Goal: Transaction & Acquisition: Obtain resource

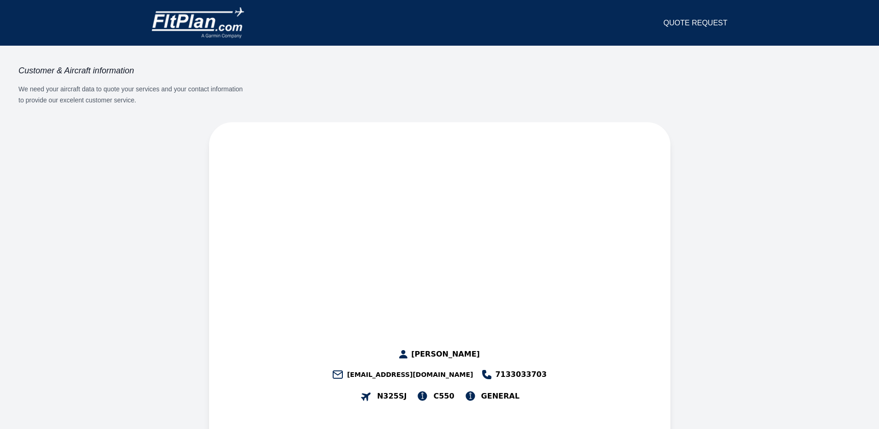
select select "**"
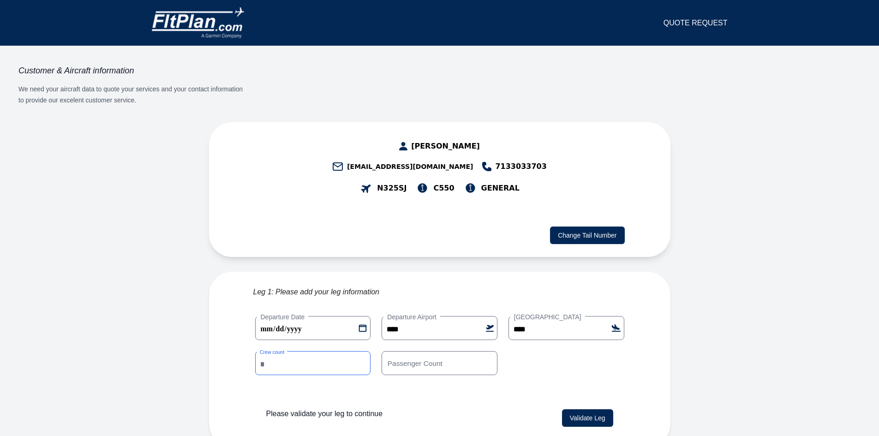
click at [361, 351] on input "*" at bounding box center [313, 363] width 116 height 24
click at [363, 351] on input "*" at bounding box center [313, 363] width 116 height 24
type input "*"
click at [363, 351] on input "*" at bounding box center [313, 363] width 116 height 24
click at [488, 351] on input "*" at bounding box center [440, 363] width 116 height 24
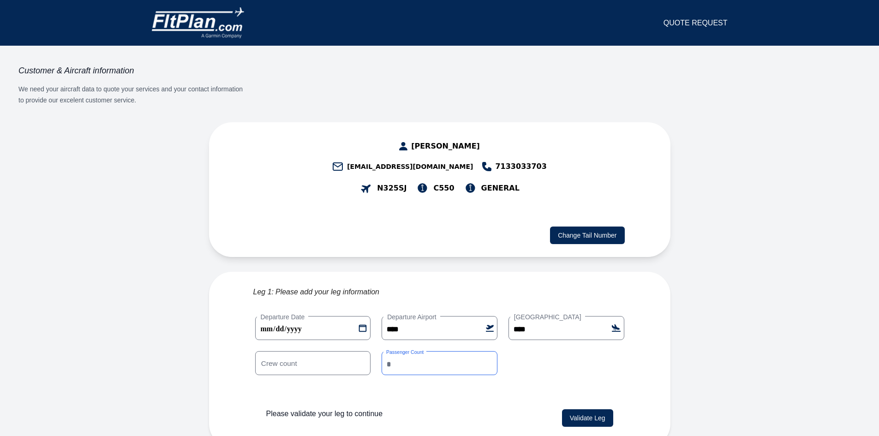
click at [488, 351] on input "*" at bounding box center [440, 363] width 116 height 24
type input "*"
click at [488, 351] on input "*" at bounding box center [440, 363] width 116 height 24
click at [582, 409] on button "Validate Leg" at bounding box center [587, 418] width 51 height 18
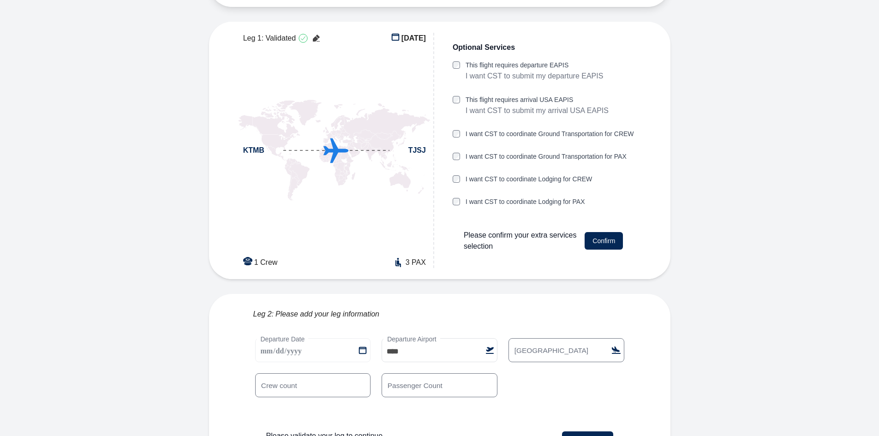
scroll to position [263, 0]
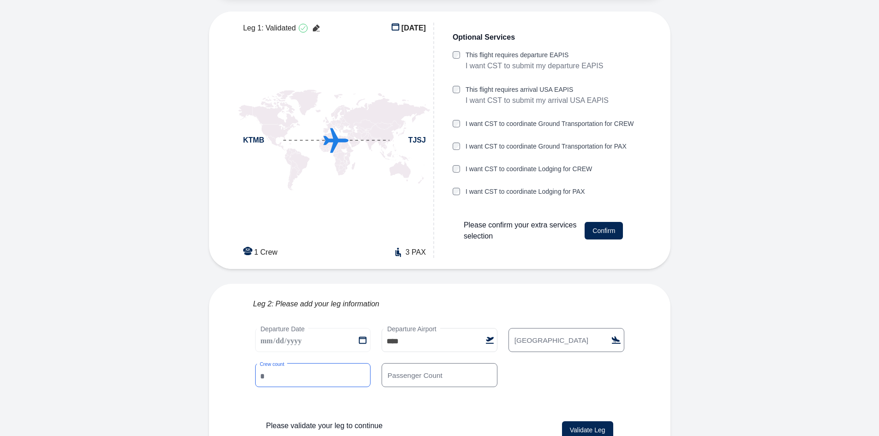
click at [267, 363] on input "*" at bounding box center [313, 375] width 116 height 24
type input "*"
click at [360, 363] on input "*" at bounding box center [313, 375] width 116 height 24
click at [491, 363] on input "*" at bounding box center [440, 375] width 116 height 24
click at [488, 363] on input "*" at bounding box center [440, 375] width 116 height 24
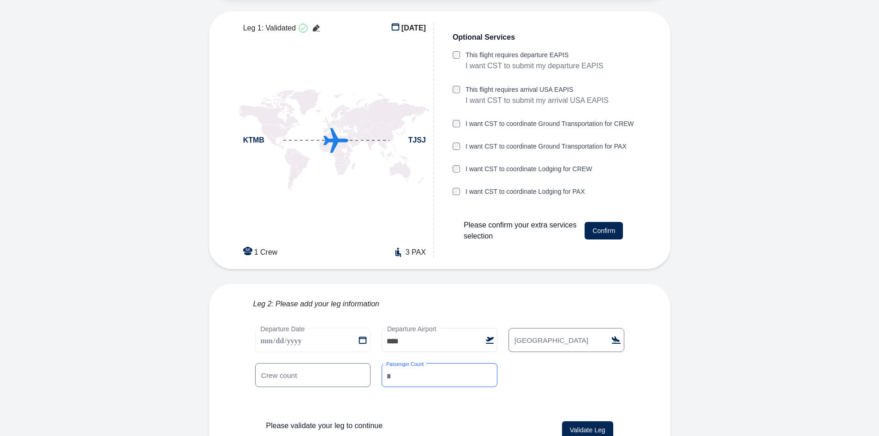
type input "*"
click at [488, 363] on input "*" at bounding box center [440, 375] width 116 height 24
click at [591, 421] on button "Validate Leg" at bounding box center [587, 430] width 51 height 18
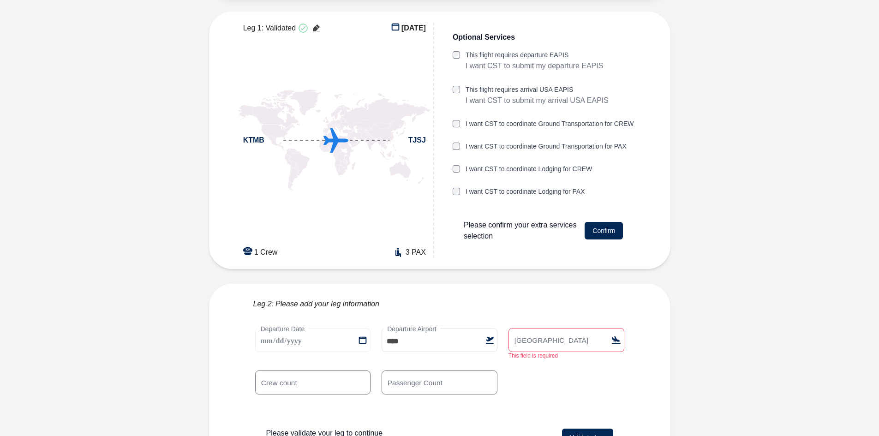
click at [518, 335] on label "[GEOGRAPHIC_DATA]" at bounding box center [551, 340] width 82 height 10
click at [518, 328] on input "[GEOGRAPHIC_DATA]" at bounding box center [567, 340] width 116 height 24
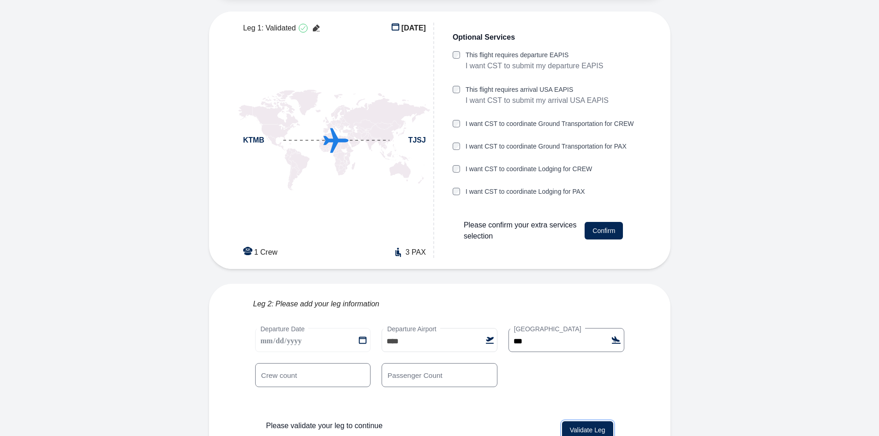
click at [576, 421] on button "Validate Leg" at bounding box center [587, 430] width 51 height 18
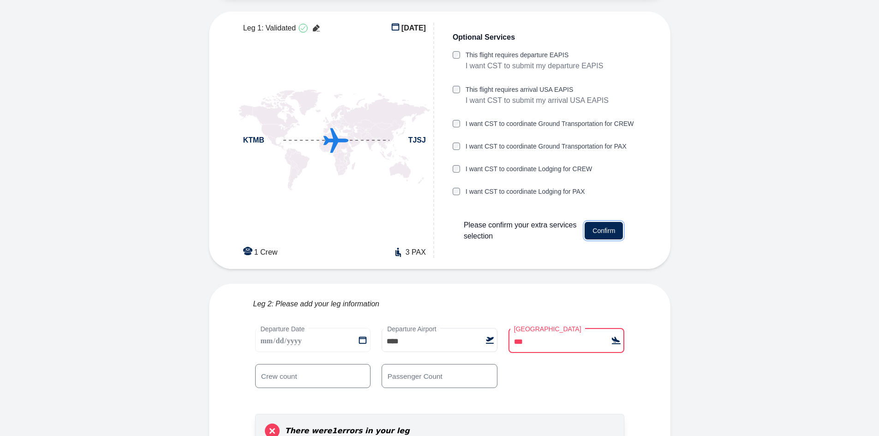
click at [602, 222] on button "Confirm" at bounding box center [604, 231] width 38 height 18
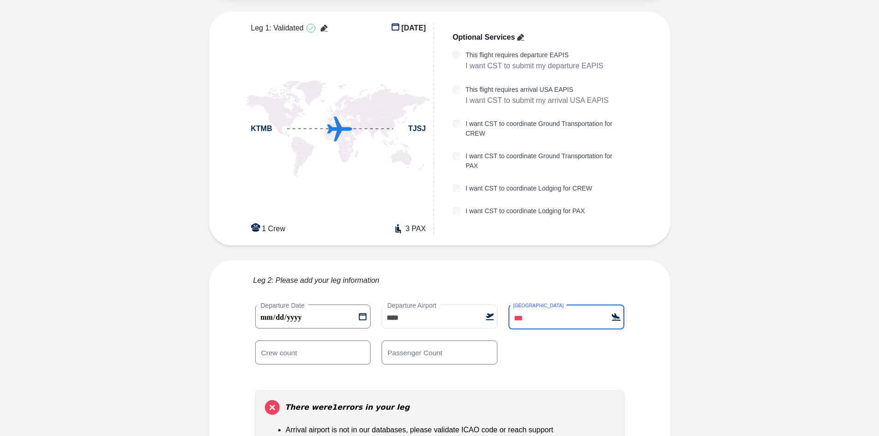
click at [514, 305] on input "***" at bounding box center [567, 317] width 116 height 25
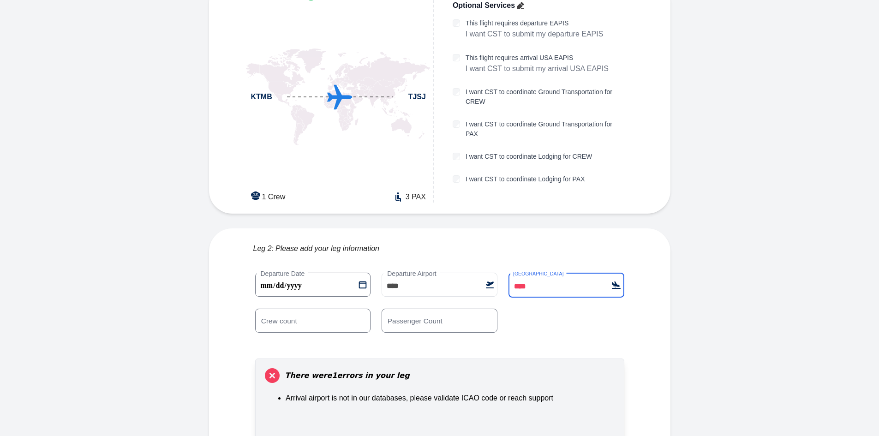
scroll to position [333, 0]
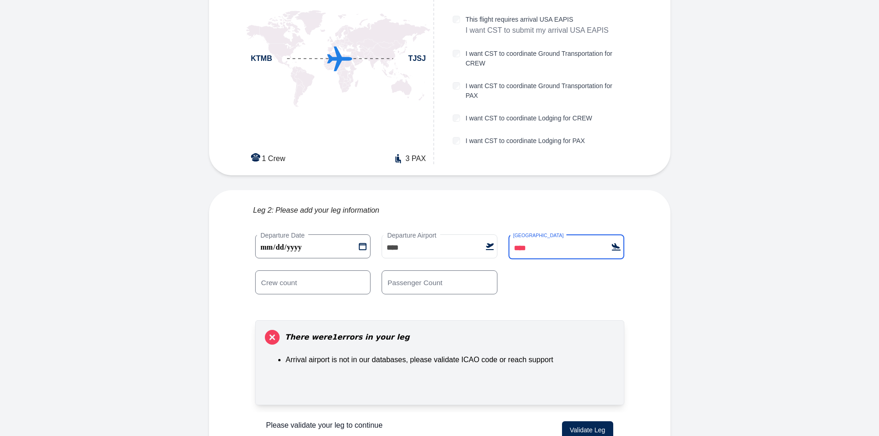
type input "****"
click at [583, 421] on button "Validate Leg" at bounding box center [587, 430] width 51 height 18
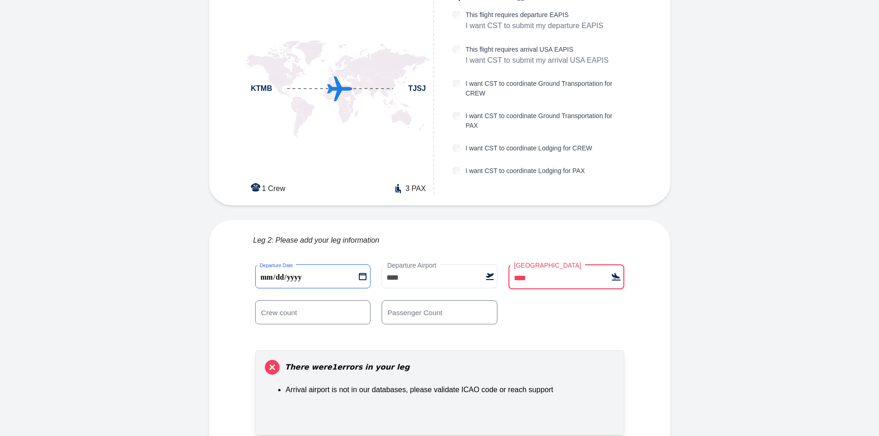
scroll to position [287, 0]
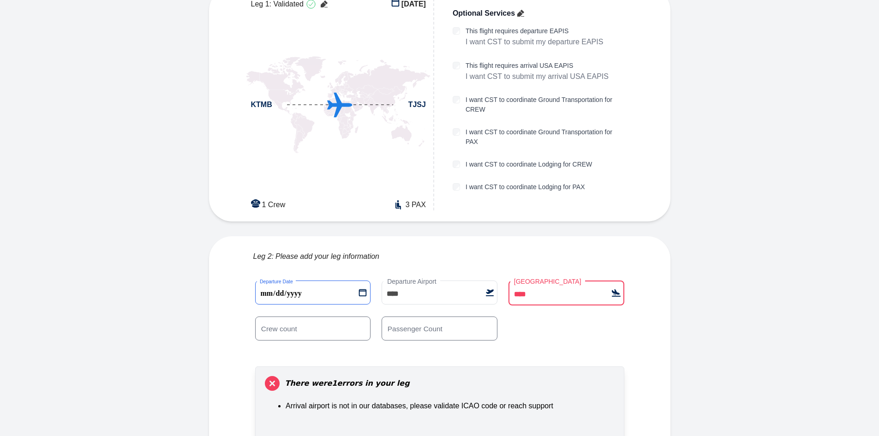
click at [365, 281] on 1 "**********" at bounding box center [313, 293] width 116 height 24
type 1 "**********"
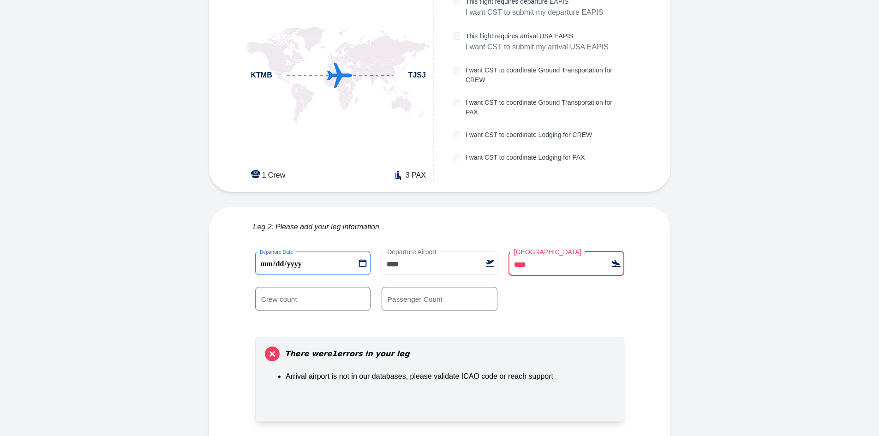
scroll to position [333, 0]
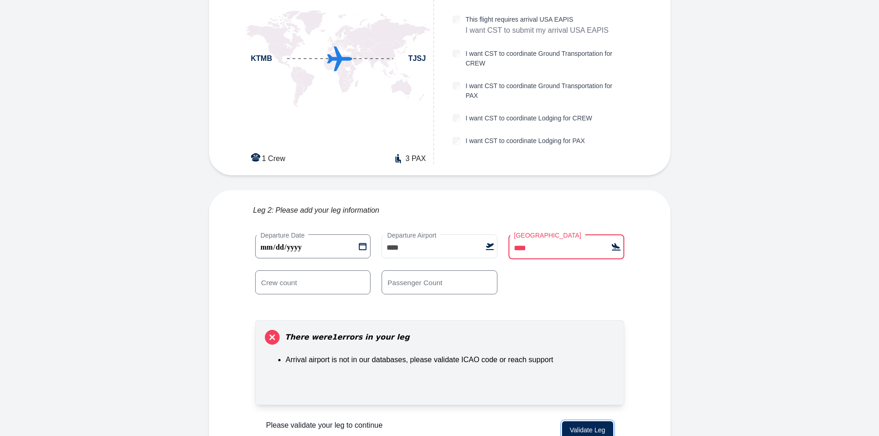
click at [598, 421] on button "Validate Leg" at bounding box center [587, 430] width 51 height 18
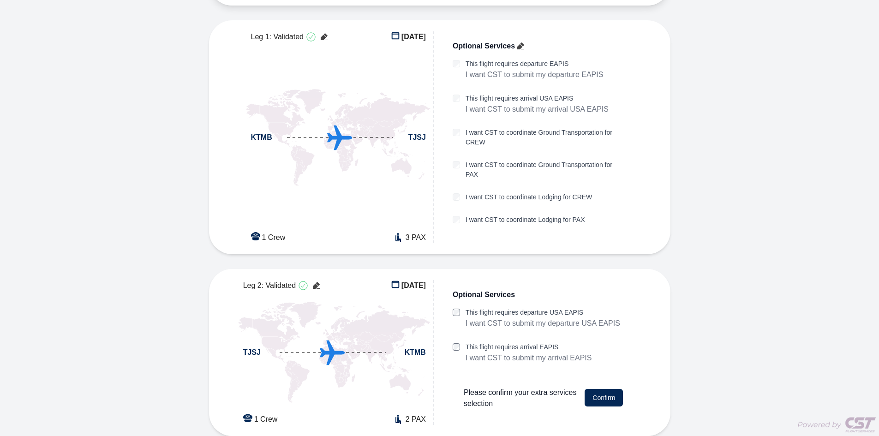
scroll to position [231, 0]
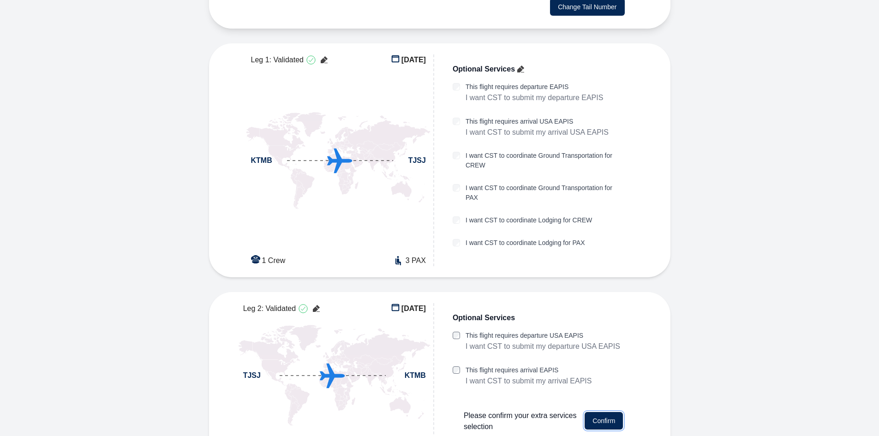
click at [595, 412] on button "Confirm" at bounding box center [604, 421] width 38 height 18
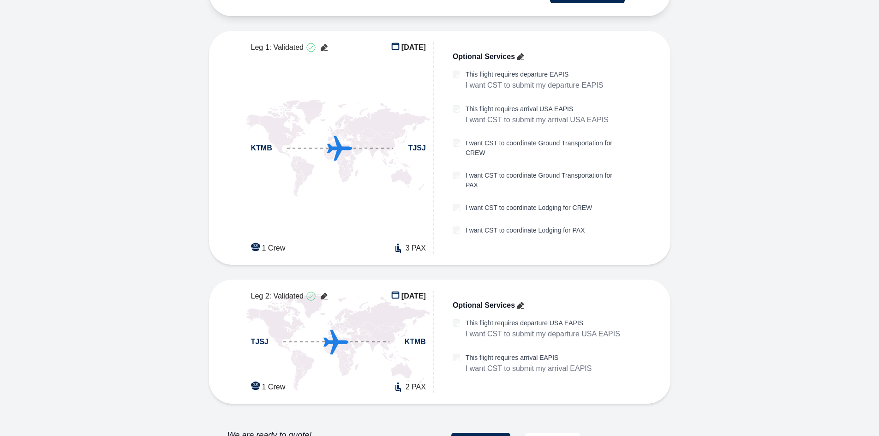
scroll to position [251, 0]
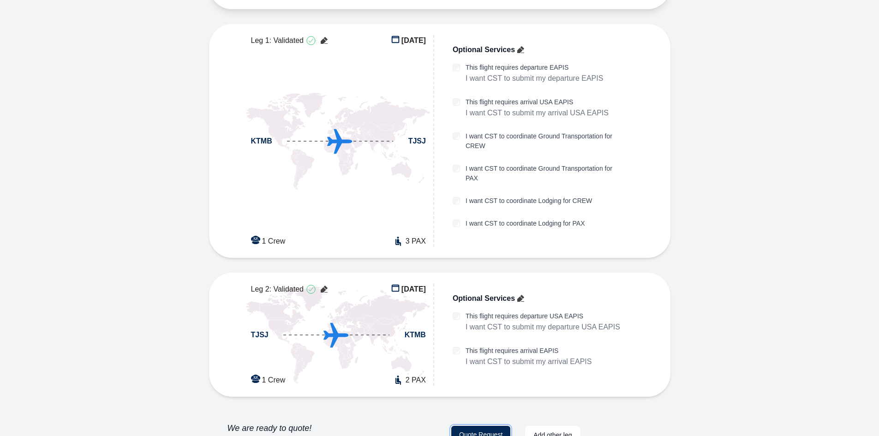
click at [495, 426] on button "Quote Request" at bounding box center [480, 435] width 59 height 18
